Goal: Book appointment/travel/reservation

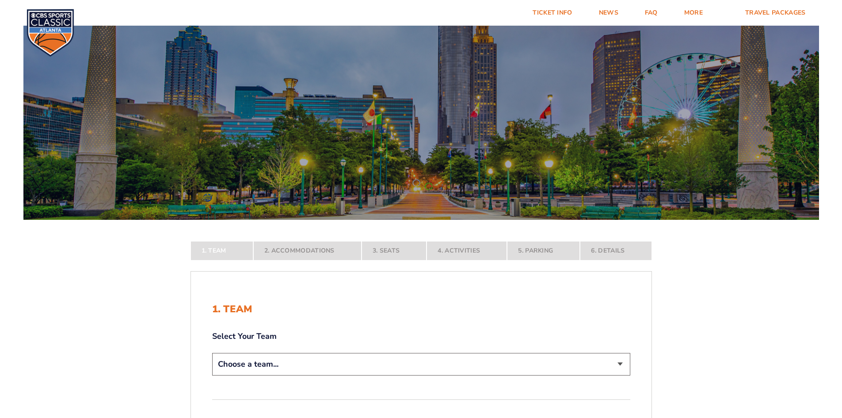
click at [622, 366] on select "Choose a team... [US_STATE] Wildcats [US_STATE] State Buckeyes [US_STATE] Tar H…" at bounding box center [421, 364] width 418 height 23
select select "12756"
click at [212, 375] on select "Choose a team... [US_STATE] Wildcats [US_STATE] State Buckeyes [US_STATE] Tar H…" at bounding box center [421, 364] width 418 height 23
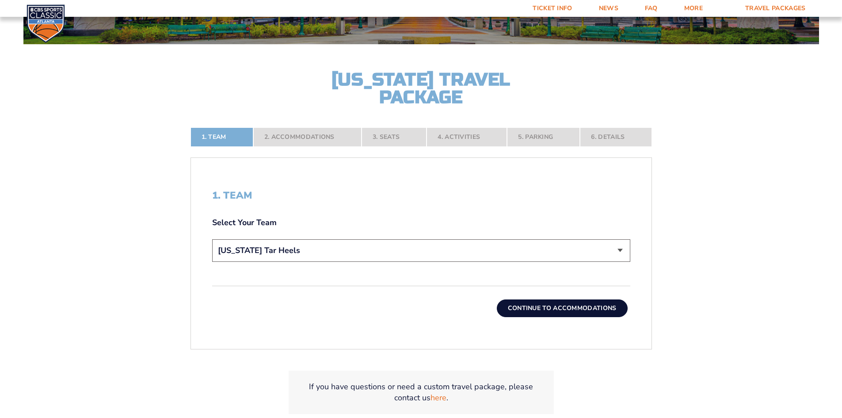
scroll to position [199, 0]
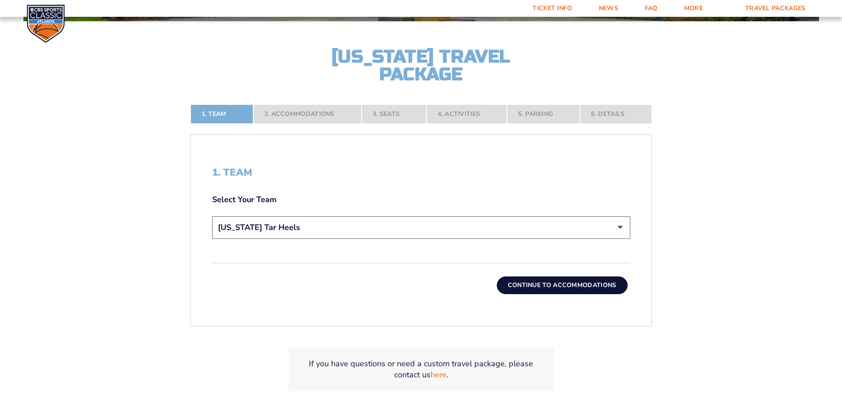
click at [592, 288] on button "Continue To Accommodations" at bounding box center [562, 285] width 131 height 18
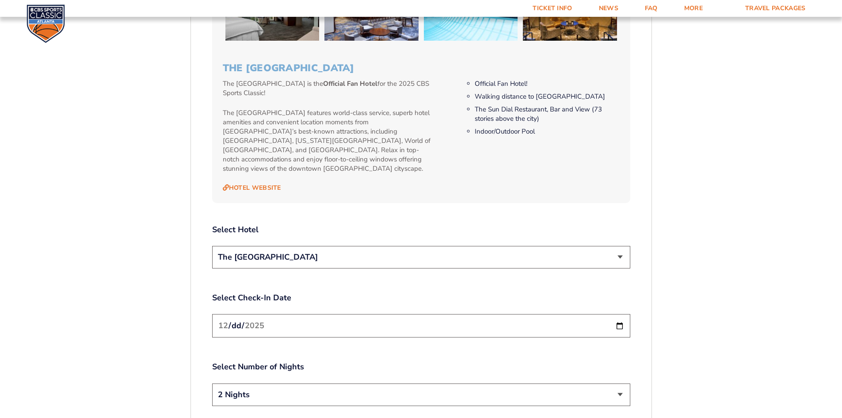
scroll to position [931, 0]
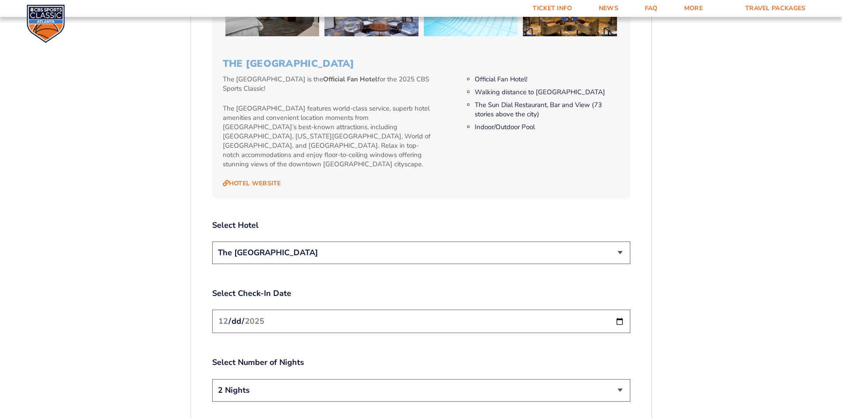
click at [621, 309] on input "[DATE]" at bounding box center [421, 320] width 418 height 23
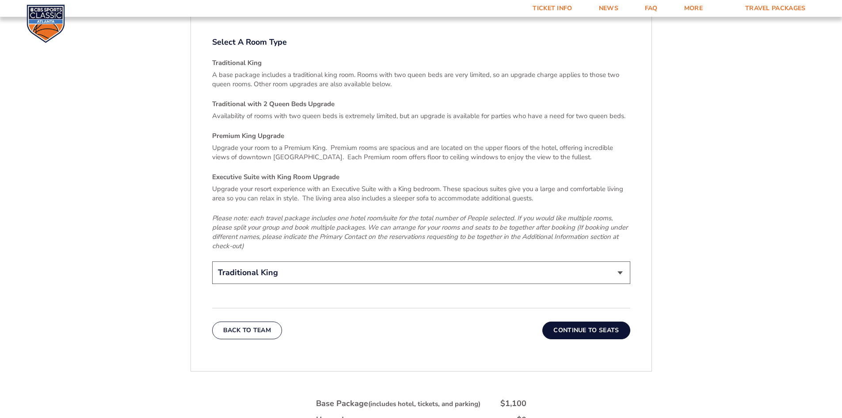
scroll to position [1309, 0]
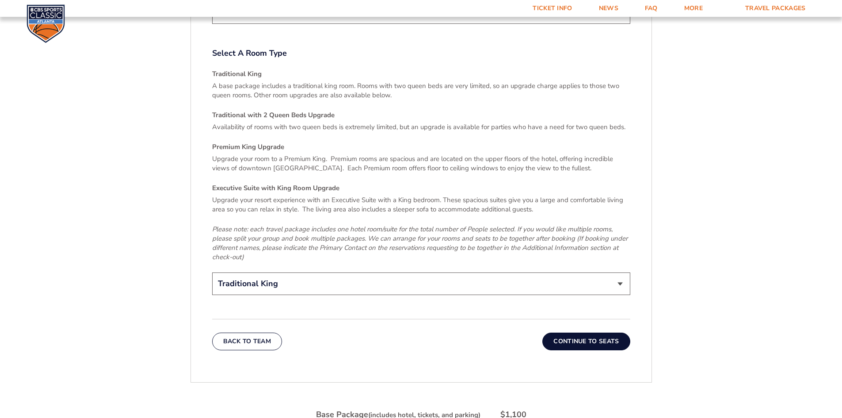
click at [582, 332] on button "Continue To Seats" at bounding box center [587, 341] width 88 height 18
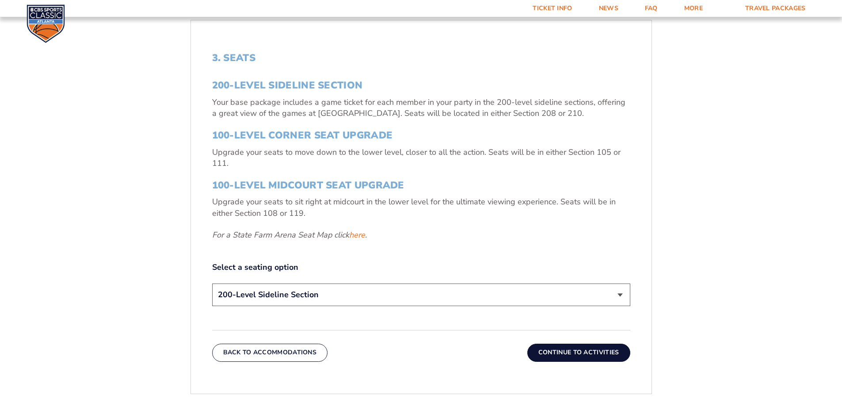
scroll to position [315, 0]
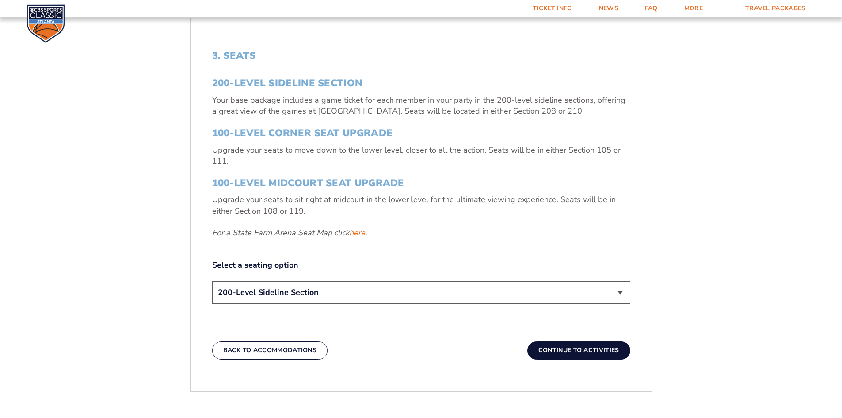
click at [576, 347] on button "Continue To Activities" at bounding box center [578, 350] width 103 height 18
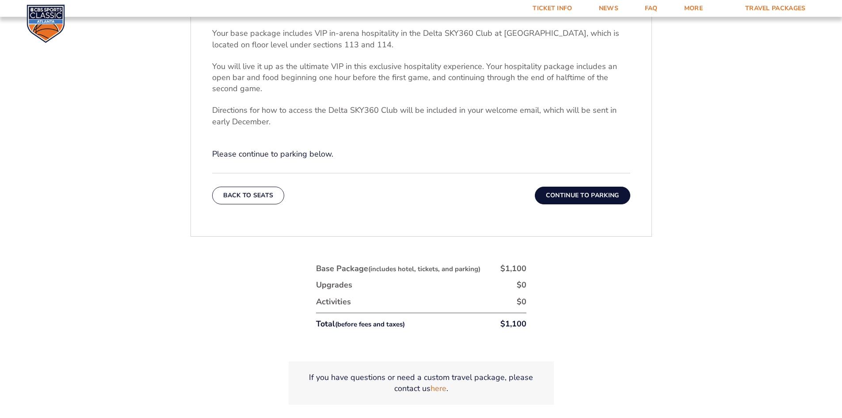
scroll to position [368, 0]
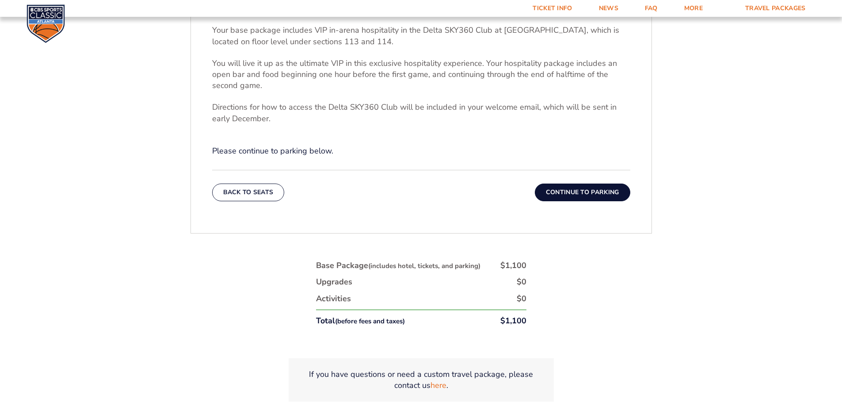
click at [589, 196] on button "Continue To Parking" at bounding box center [583, 192] width 96 height 18
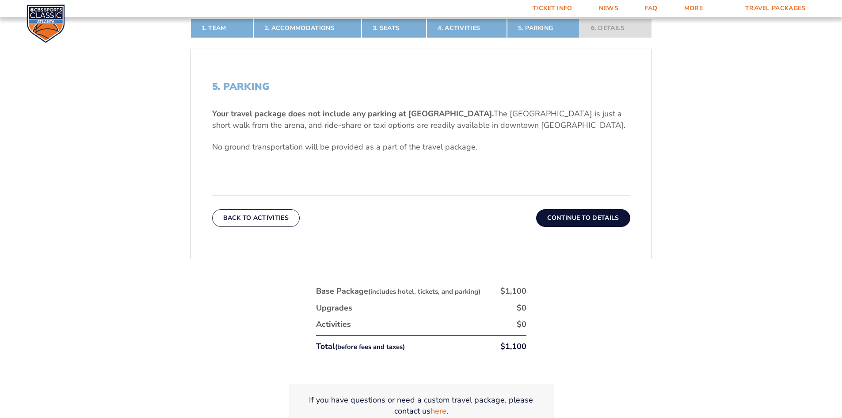
scroll to position [290, 0]
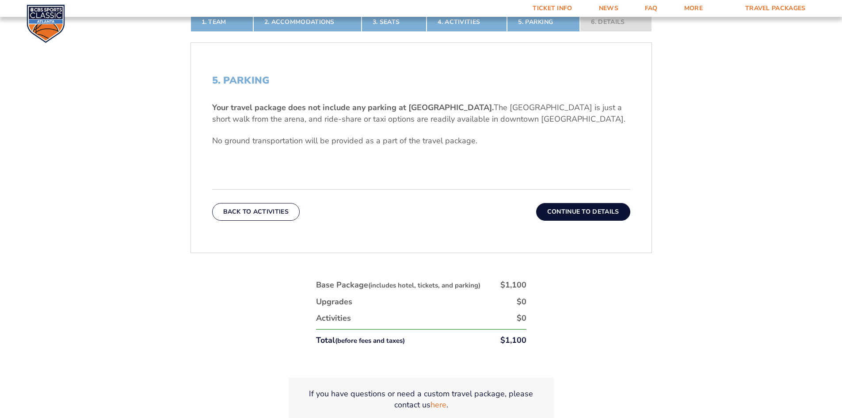
click at [601, 209] on button "Continue To Details" at bounding box center [583, 212] width 94 height 18
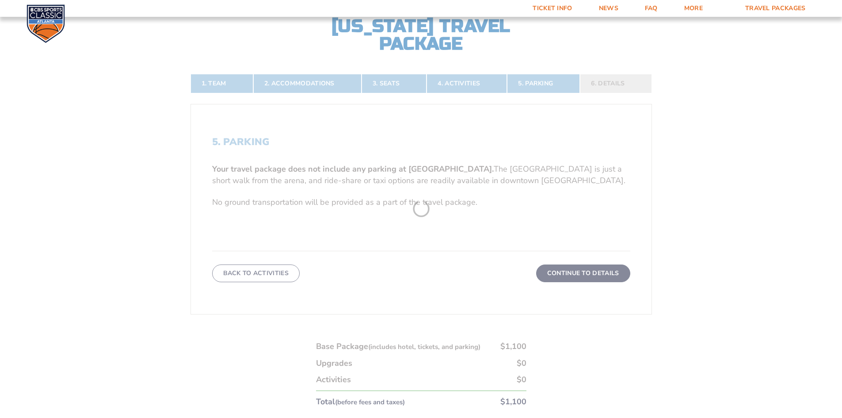
scroll to position [198, 0]
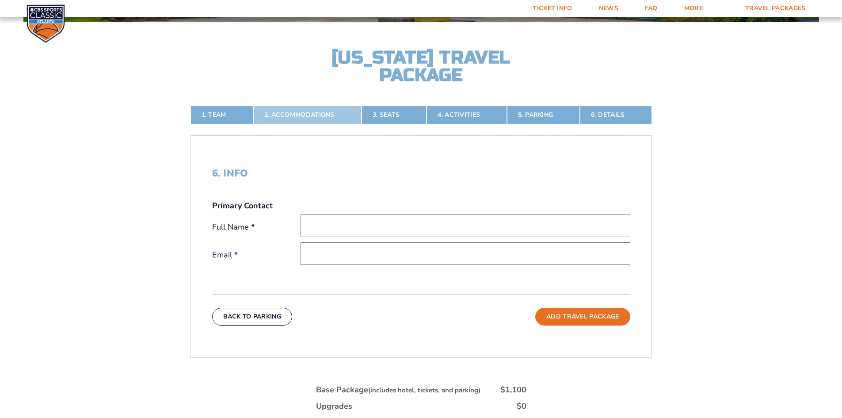
click at [304, 113] on link "2. Accommodations" at bounding box center [307, 114] width 108 height 19
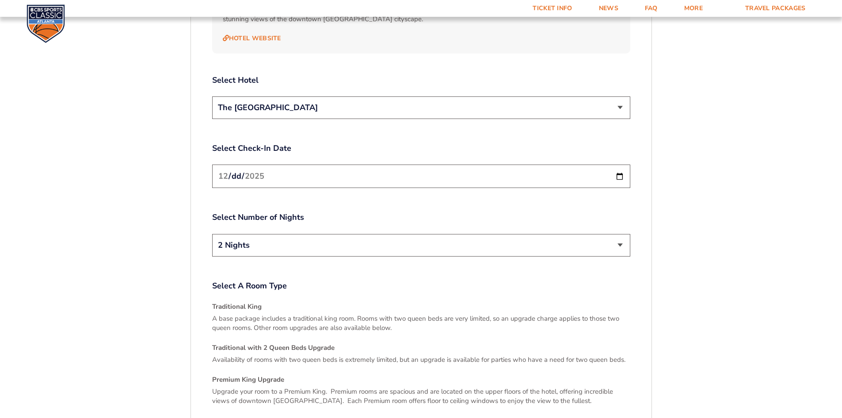
scroll to position [1092, 0]
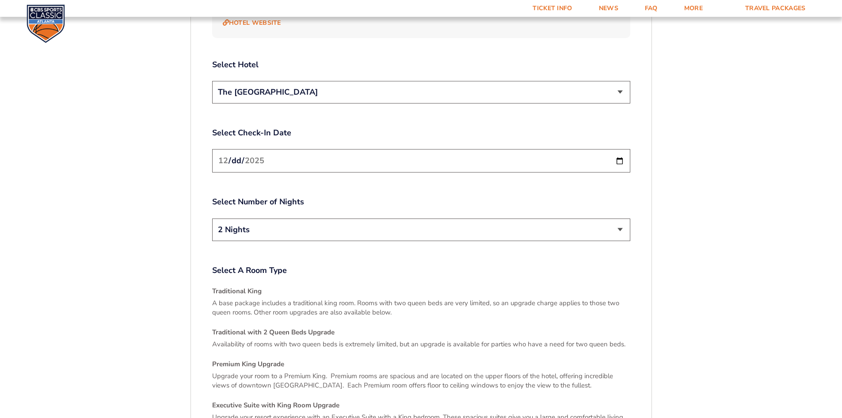
click at [618, 218] on select "2 Nights 3 Nights" at bounding box center [421, 229] width 418 height 23
click at [212, 218] on select "2 Nights 3 Nights" at bounding box center [421, 229] width 418 height 23
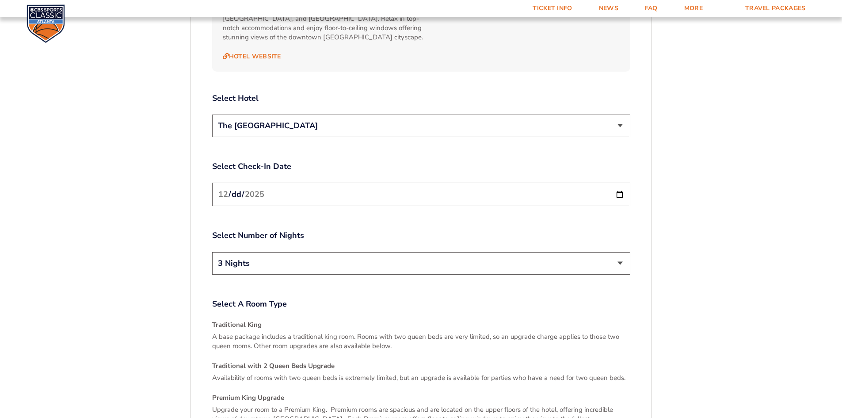
scroll to position [1056, 0]
click at [623, 254] on select "2 Nights 3 Nights" at bounding box center [421, 265] width 418 height 23
select select "2 Nights"
click at [212, 254] on select "2 Nights 3 Nights" at bounding box center [421, 265] width 418 height 23
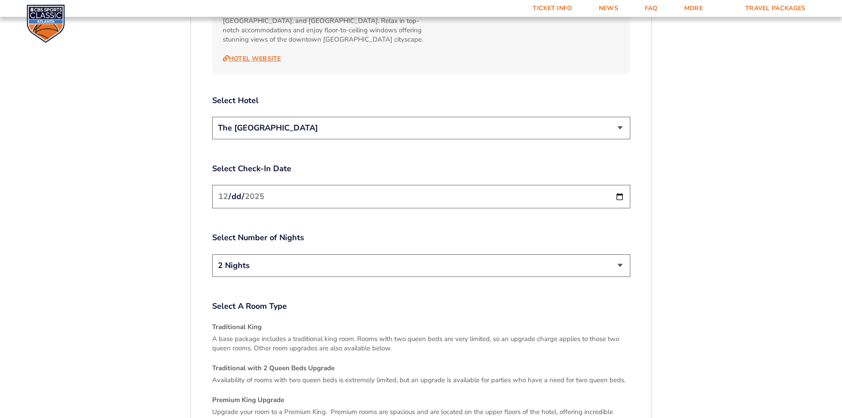
click at [268, 55] on link "Hotel Website" at bounding box center [252, 59] width 58 height 8
